Goal: Transaction & Acquisition: Purchase product/service

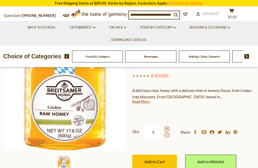
scroll to position [67, 0]
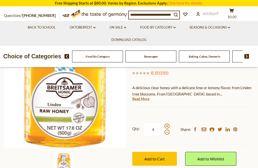
click at [145, 99] on link "Read More" at bounding box center [141, 98] width 17 height 5
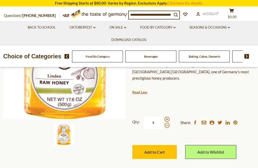
scroll to position [97, 0]
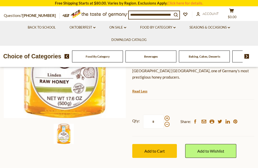
click at [156, 148] on span "Add to Cart" at bounding box center [155, 150] width 20 height 5
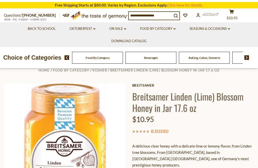
scroll to position [0, 0]
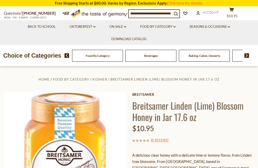
click at [90, 26] on link "Oktoberfest dropdown_arrow" at bounding box center [83, 27] width 26 height 6
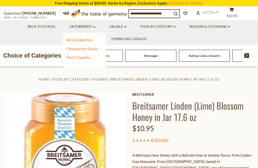
click at [121, 24] on link "On Sale dropdown_arrow" at bounding box center [118, 27] width 17 height 6
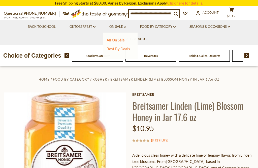
click at [122, 38] on link "All On Sale" at bounding box center [116, 40] width 18 height 5
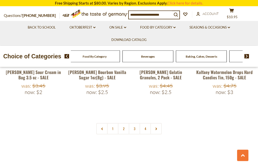
scroll to position [1131, 0]
click at [159, 123] on link at bounding box center [156, 128] width 11 height 11
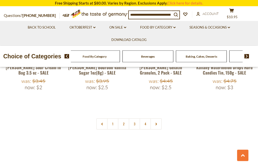
scroll to position [1137, 0]
click at [159, 118] on link at bounding box center [156, 123] width 11 height 11
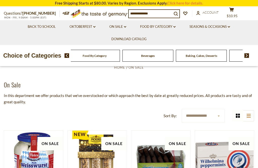
scroll to position [22, 0]
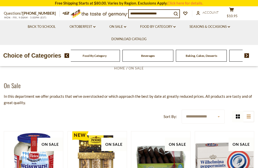
click at [176, 24] on link "Food By Category dropdown_arrow" at bounding box center [158, 27] width 36 height 6
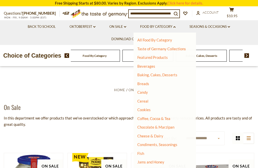
scroll to position [0, 0]
click at [181, 48] on link "Taste of Germany Collections" at bounding box center [162, 48] width 49 height 5
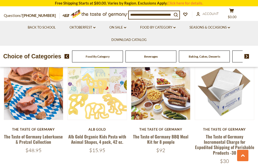
scroll to position [288, 0]
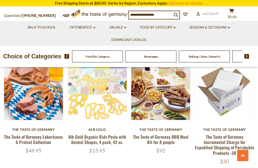
click at [91, 26] on link "Oktoberfest dropdown_arrow" at bounding box center [83, 28] width 26 height 6
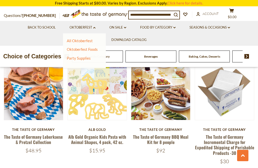
click at [90, 39] on link "All Oktoberfest" at bounding box center [80, 40] width 26 height 5
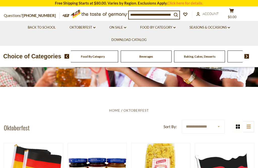
scroll to position [40, 0]
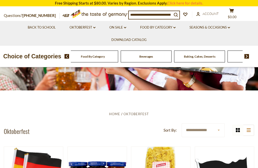
click at [94, 25] on link "Oktoberfest dropdown_arrow" at bounding box center [83, 28] width 26 height 6
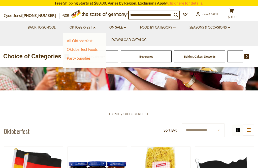
click at [92, 47] on link "Oktoberfest Foods" at bounding box center [82, 49] width 31 height 5
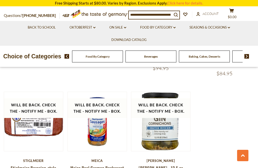
scroll to position [718, 0]
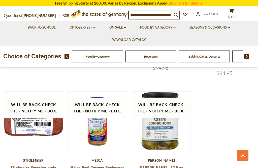
click at [175, 25] on link "Food By Category dropdown_arrow" at bounding box center [158, 28] width 36 height 6
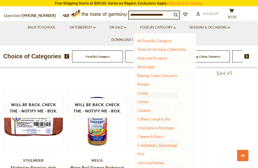
click at [164, 56] on link "Featured Products" at bounding box center [153, 58] width 31 height 5
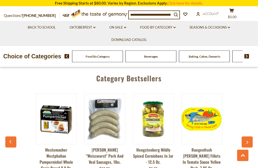
scroll to position [529, 0]
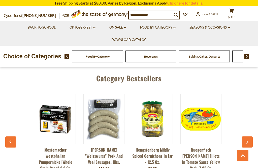
click at [249, 136] on button "button" at bounding box center [247, 141] width 11 height 11
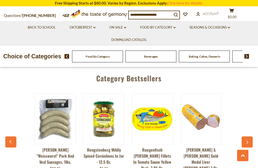
click at [252, 136] on button "button" at bounding box center [247, 141] width 11 height 11
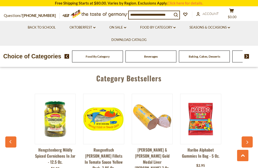
click at [251, 136] on button "button" at bounding box center [247, 141] width 11 height 11
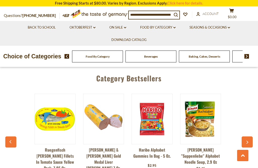
click at [249, 136] on button "button" at bounding box center [247, 141] width 11 height 11
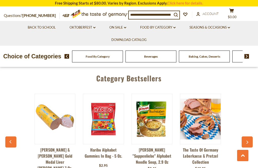
click at [251, 136] on button "button" at bounding box center [247, 141] width 11 height 11
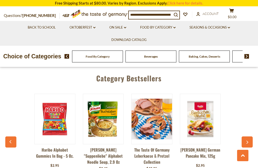
click at [252, 136] on button "button" at bounding box center [247, 141] width 11 height 11
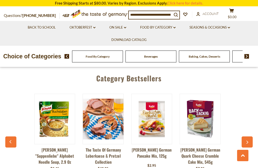
click at [253, 136] on button "button" at bounding box center [247, 141] width 11 height 11
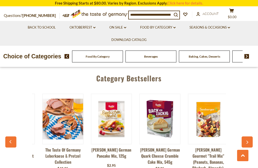
scroll to position [0, 342]
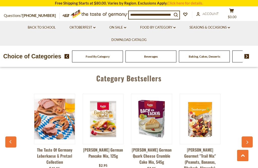
click at [253, 136] on button "button" at bounding box center [247, 141] width 11 height 11
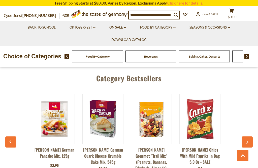
click at [252, 136] on button "button" at bounding box center [247, 141] width 11 height 11
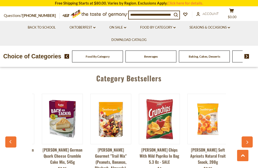
scroll to position [0, 437]
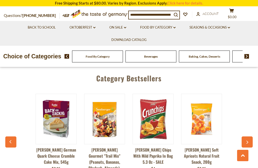
click at [252, 136] on button "button" at bounding box center [247, 141] width 11 height 11
click at [251, 52] on div "Food By Category Beverages Baking, Cakes, Desserts Breads Candy Cereal Cookies …" at bounding box center [162, 56] width 194 height 12
click at [249, 54] on img at bounding box center [247, 56] width 5 height 5
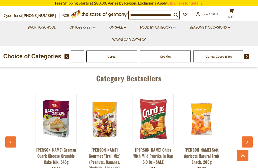
click at [85, 56] on div "Candy" at bounding box center [59, 56] width 54 height 12
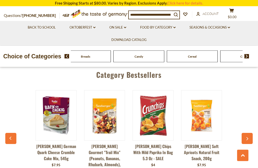
scroll to position [534, 0]
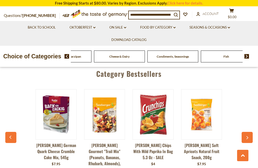
click at [221, 57] on div "Food By Category Beverages Baking, Cakes, Desserts Breads Candy Cereal Cookies …" at bounding box center [119, 56] width 1017 height 12
click at [168, 25] on link "Food By Category dropdown_arrow" at bounding box center [158, 28] width 36 height 6
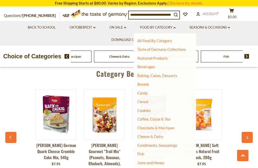
click at [148, 82] on link "Breads" at bounding box center [144, 84] width 12 height 5
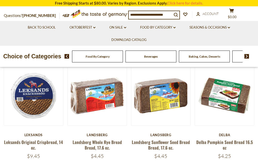
scroll to position [120, 0]
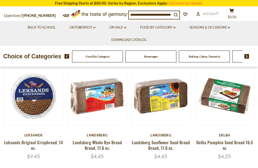
click at [103, 25] on button "Quick View" at bounding box center [97, 19] width 34 height 11
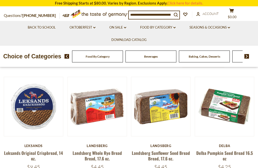
scroll to position [111, 0]
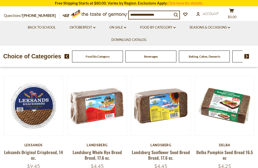
click at [103, 35] on button "Quick View" at bounding box center [97, 29] width 34 height 11
click at [100, 150] on link "Landsberg Whole Rye Bread Bread, 17.6 oz." at bounding box center [97, 155] width 49 height 12
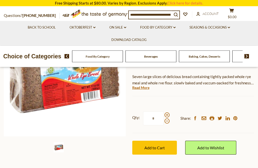
scroll to position [78, 0]
click at [144, 88] on link "Read More" at bounding box center [141, 87] width 17 height 5
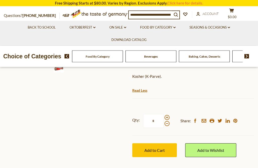
scroll to position [158, 0]
click at [157, 148] on span "Add to Cart" at bounding box center [155, 150] width 20 height 5
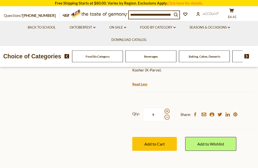
scroll to position [165, 0]
click at [155, 142] on span "Add to Cart" at bounding box center [155, 143] width 20 height 5
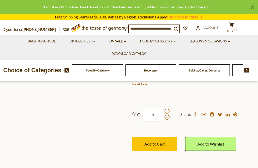
click at [240, 25] on button "cart $13.35" at bounding box center [231, 28] width 15 height 13
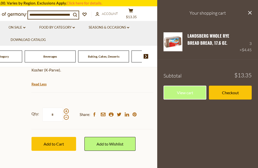
click at [193, 50] on link "Edit" at bounding box center [192, 50] width 9 height 5
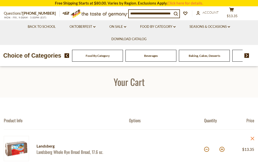
click at [208, 150] on button at bounding box center [206, 149] width 5 height 5
type input "*"
click at [207, 150] on button at bounding box center [206, 149] width 5 height 5
type input "*"
click at [170, 25] on link "Food By Category dropdown_arrow" at bounding box center [158, 27] width 36 height 6
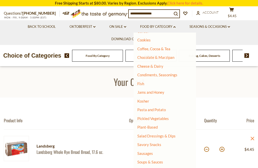
scroll to position [70, 0]
click at [158, 90] on link "Jams and Honey" at bounding box center [151, 92] width 27 height 5
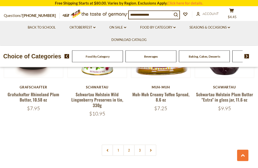
scroll to position [1077, 0]
click at [152, 149] on icon at bounding box center [150, 150] width 3 height 3
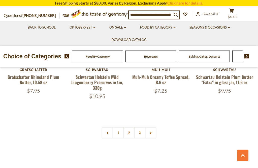
scroll to position [1094, 0]
click at [152, 132] on icon at bounding box center [150, 133] width 3 height 3
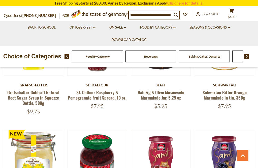
scroll to position [397, 0]
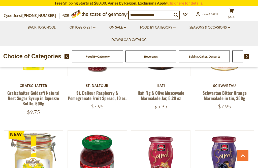
click at [156, 13] on input at bounding box center [150, 14] width 43 height 7
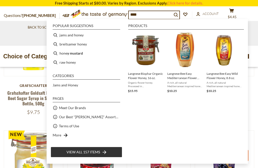
type input "*****"
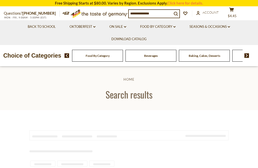
type input "*****"
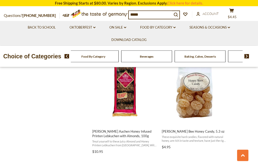
scroll to position [663, 0]
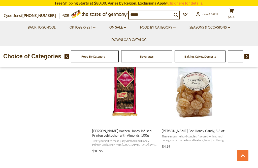
click at [197, 117] on button "Add to cart" at bounding box center [194, 119] width 66 height 11
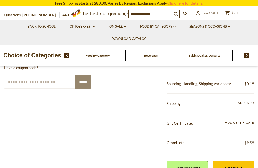
scroll to position [56, 0]
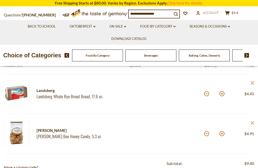
click at [165, 11] on input at bounding box center [150, 13] width 43 height 7
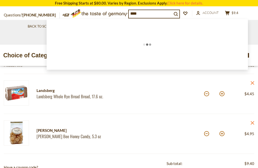
type input "*****"
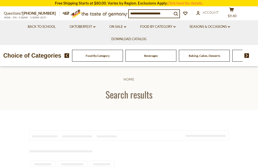
type input "*****"
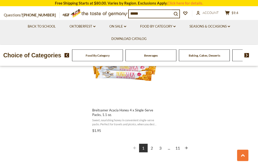
scroll to position [903, 0]
click at [188, 146] on link "Next page" at bounding box center [186, 148] width 9 height 9
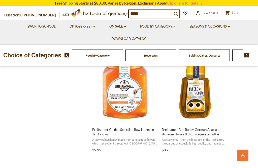
scroll to position [769, 0]
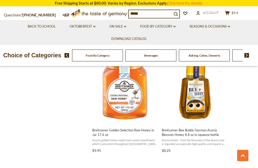
click at [125, 87] on img "Breitsamer Golden Selection Raw Honey in Jar 17.6 oz" at bounding box center [125, 86] width 67 height 67
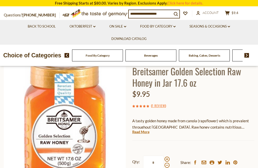
scroll to position [35, 0]
click at [143, 132] on link "Read More" at bounding box center [141, 131] width 17 height 5
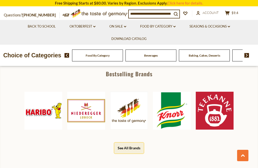
scroll to position [235, 0]
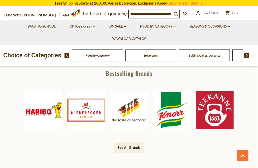
click at [128, 146] on button "See All Brands" at bounding box center [129, 147] width 30 height 11
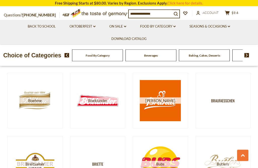
scroll to position [578, 0]
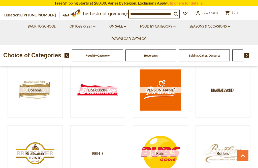
click at [35, 145] on img at bounding box center [35, 153] width 41 height 41
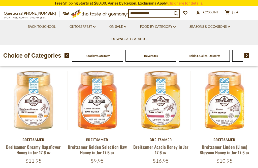
scroll to position [38, 0]
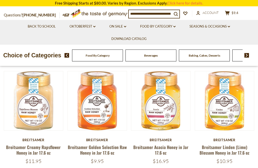
click at [99, 30] on button "Quick View" at bounding box center [97, 24] width 34 height 11
click at [101, 149] on link "Breitsamer Golden Selection Raw Honey in Jar 17.6 oz" at bounding box center [97, 150] width 59 height 12
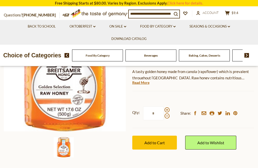
click at [156, 141] on span "Add to Cart" at bounding box center [155, 142] width 20 height 5
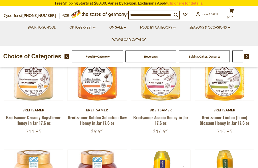
scroll to position [62, 0]
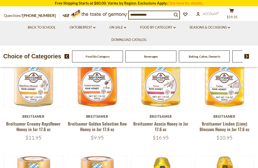
click at [226, 124] on link "Breitsamer Linden (Lime) Blossom Honey in Jar 17.6 oz" at bounding box center [225, 126] width 50 height 12
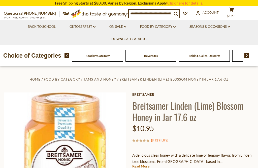
scroll to position [73, 0]
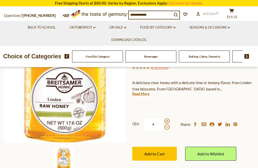
click at [160, 153] on span "Add to Cart" at bounding box center [155, 153] width 20 height 5
click at [237, 15] on span "$30.3" at bounding box center [232, 17] width 9 height 4
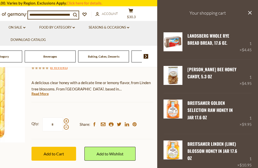
click at [194, 85] on link "Edit" at bounding box center [192, 84] width 9 height 5
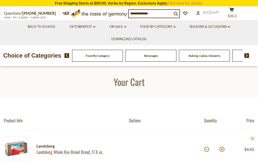
scroll to position [83, 0]
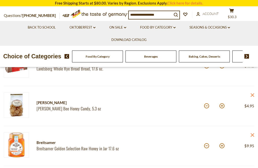
click at [221, 107] on button at bounding box center [222, 105] width 5 height 5
type input "*"
click at [224, 106] on button at bounding box center [222, 105] width 5 height 5
type input "*"
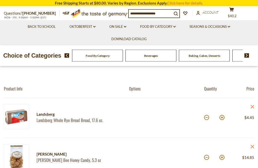
scroll to position [0, 0]
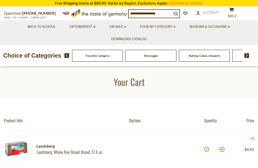
click at [138, 13] on input at bounding box center [150, 13] width 43 height 7
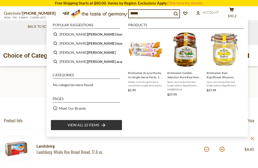
click at [88, 34] on b "samer honey" at bounding box center [107, 34] width 39 height 6
type input "**********"
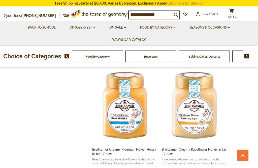
scroll to position [424, 0]
click at [203, 100] on img "Breitsamer Creamy Rapsflower Honey in Jar 17.6 oz" at bounding box center [194, 105] width 67 height 67
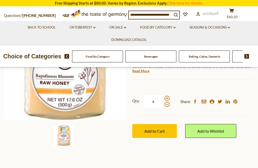
scroll to position [95, 0]
click at [155, 129] on span "Add to Cart" at bounding box center [155, 130] width 20 height 5
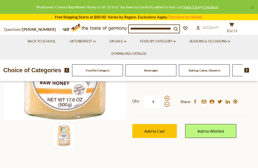
click at [240, 25] on button "cart $52.15" at bounding box center [231, 28] width 15 height 13
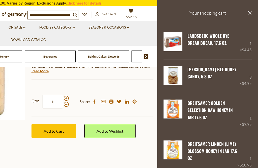
scroll to position [0, 0]
click at [123, 168] on section "Home Food By Category Jams and Honey Breitsamer Creamy Rapsflower Honey in Jar …" at bounding box center [28, 70] width 258 height 199
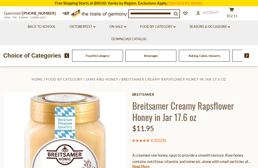
click at [169, 24] on link "Food By Category dropdown_arrow" at bounding box center [158, 27] width 36 height 6
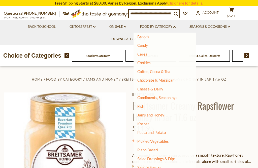
scroll to position [52, 0]
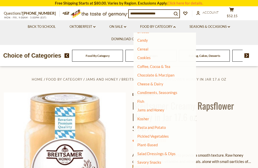
click at [159, 125] on link "Pasta and Potato" at bounding box center [152, 127] width 29 height 5
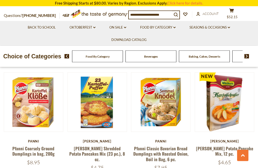
scroll to position [229, 0]
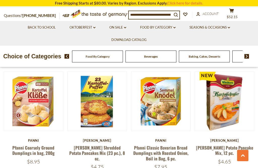
click at [165, 31] on button "Quick View" at bounding box center [161, 24] width 34 height 11
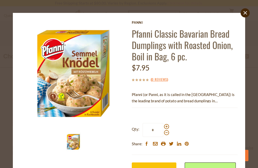
click at [158, 168] on span "Add to Cart" at bounding box center [154, 169] width 20 height 5
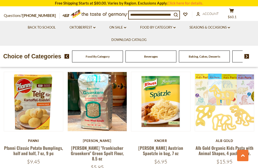
scroll to position [337, 0]
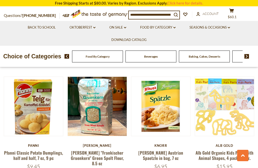
click at [166, 151] on link "[PERSON_NAME] Austrian Spaetzle in bag, 7 oz" at bounding box center [161, 155] width 45 height 12
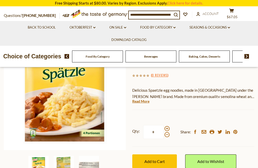
scroll to position [49, 0]
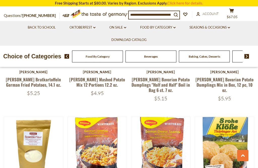
scroll to position [680, 0]
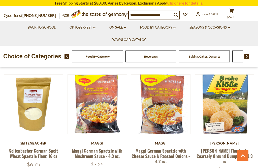
click at [101, 111] on link at bounding box center [96, 103] width 49 height 49
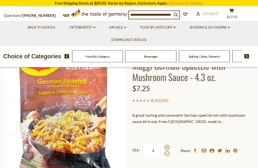
scroll to position [63, 0]
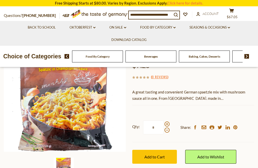
click at [158, 156] on span "Add to Cart" at bounding box center [155, 156] width 20 height 5
click at [234, 12] on icon at bounding box center [232, 11] width 5 height 4
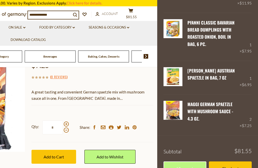
scroll to position [202, 0]
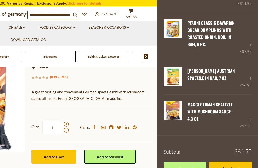
click at [230, 168] on link "Checkout" at bounding box center [230, 169] width 43 height 14
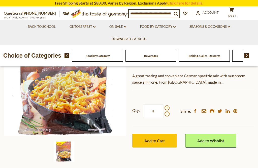
scroll to position [79, 0]
click at [208, 13] on span "Account" at bounding box center [211, 12] width 16 height 4
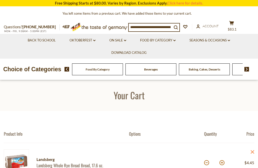
click at [186, 2] on link "Click here for details." at bounding box center [186, 3] width 36 height 5
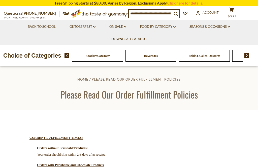
click at [237, 14] on span "$83.1" at bounding box center [232, 16] width 9 height 4
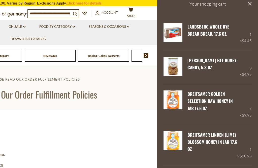
scroll to position [-9, 0]
